Goal: Task Accomplishment & Management: Manage account settings

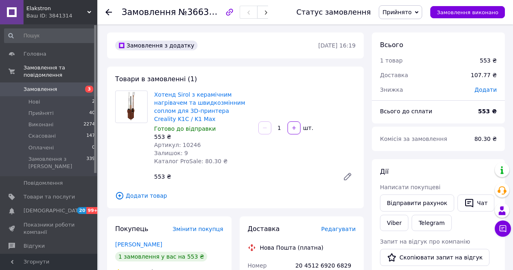
scroll to position [82, 0]
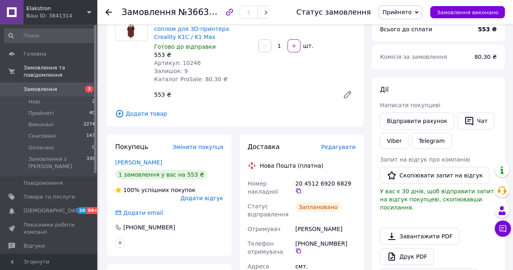
click at [52, 86] on span "Замовлення" at bounding box center [41, 89] width 34 height 7
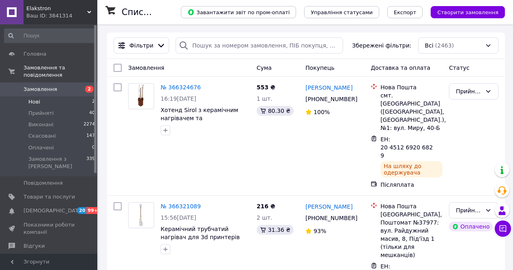
click at [62, 96] on li "Нові 2" at bounding box center [50, 101] width 100 height 11
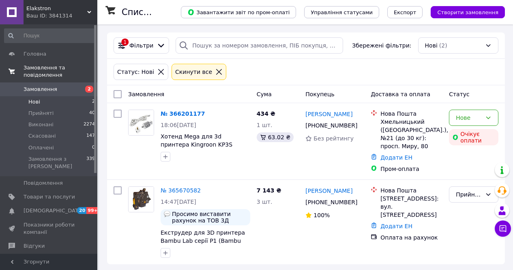
click at [51, 66] on span "Замовлення та повідомлення" at bounding box center [61, 71] width 74 height 15
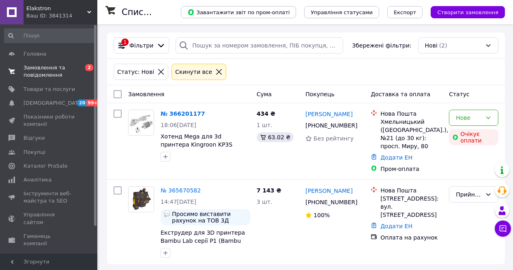
click at [58, 66] on span "Замовлення та повідомлення" at bounding box center [50, 71] width 52 height 15
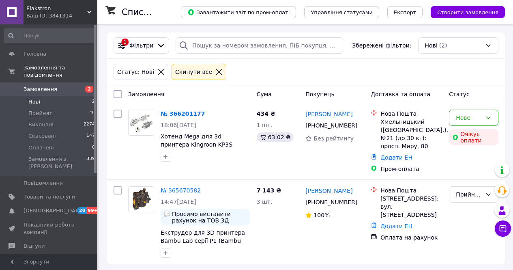
click at [45, 86] on span "Замовлення" at bounding box center [41, 89] width 34 height 7
